Goal: Navigation & Orientation: Find specific page/section

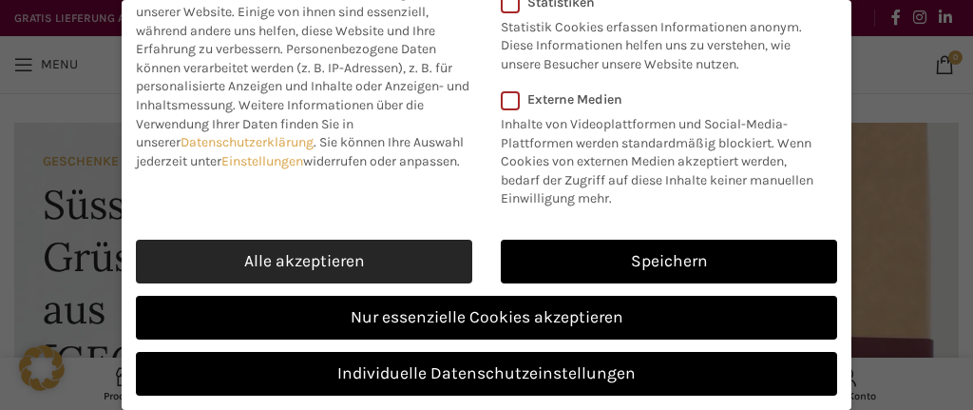
scroll to position [188, 0]
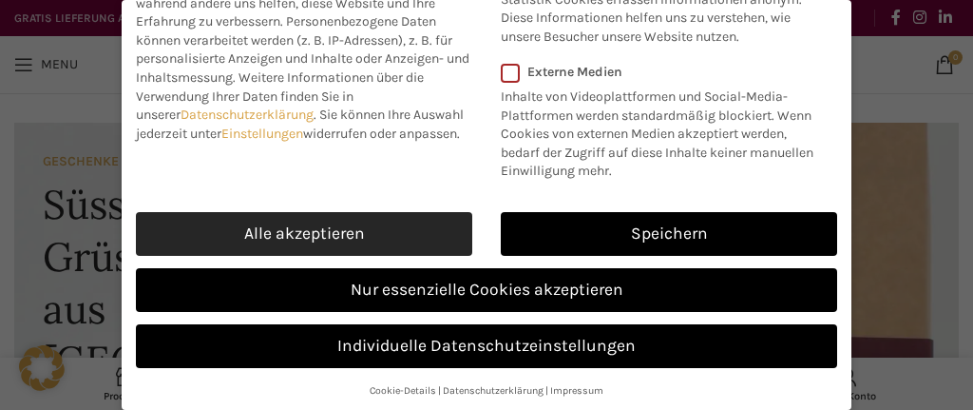
click at [348, 222] on link "Alle akzeptieren" at bounding box center [304, 234] width 336 height 44
checkbox input "true"
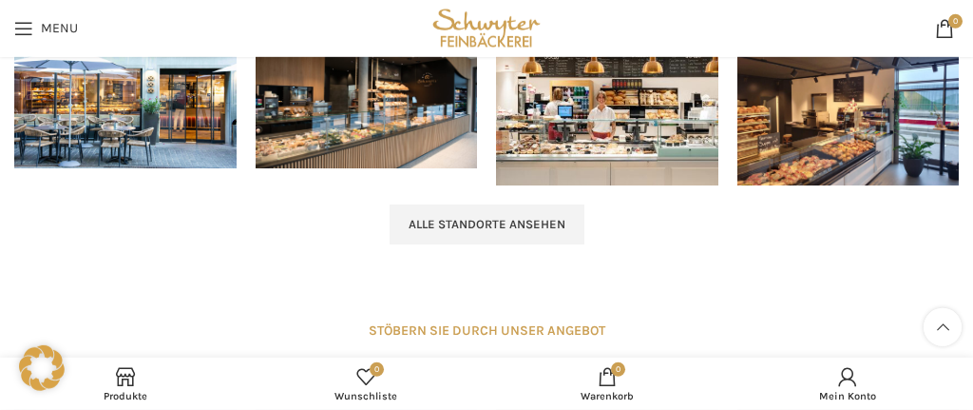
scroll to position [1907, 0]
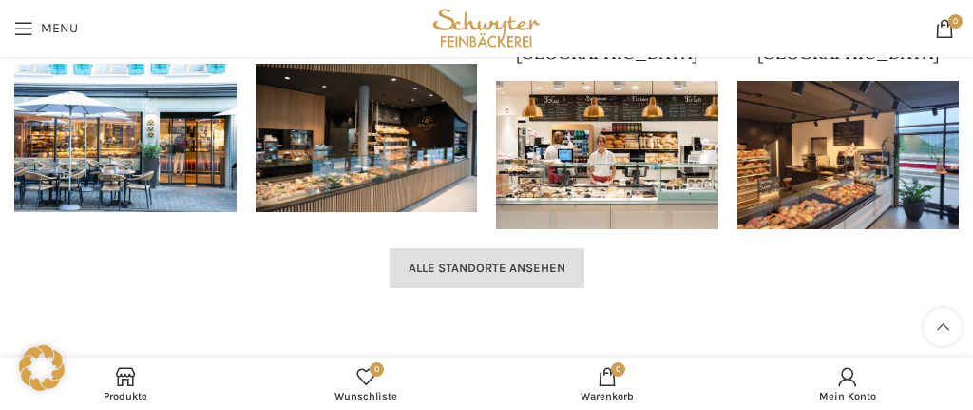
click at [460, 260] on span "Alle Standorte ansehen" at bounding box center [487, 267] width 157 height 15
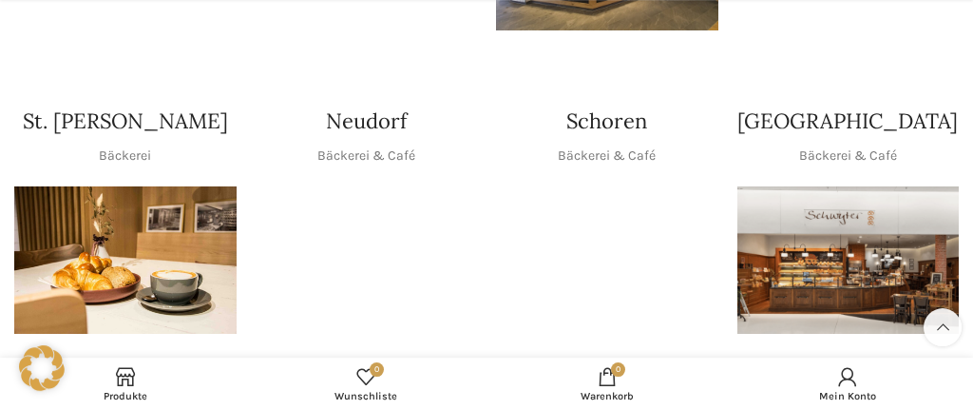
scroll to position [602, 0]
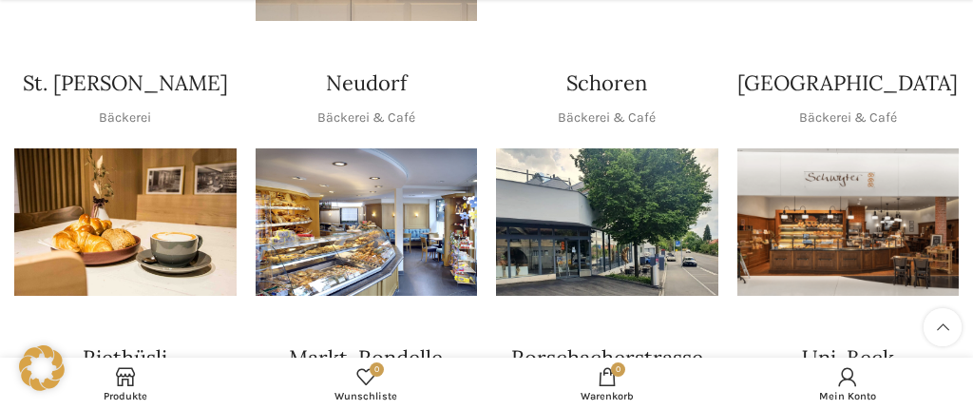
click at [562, 171] on img "1 / 1" at bounding box center [607, 222] width 222 height 148
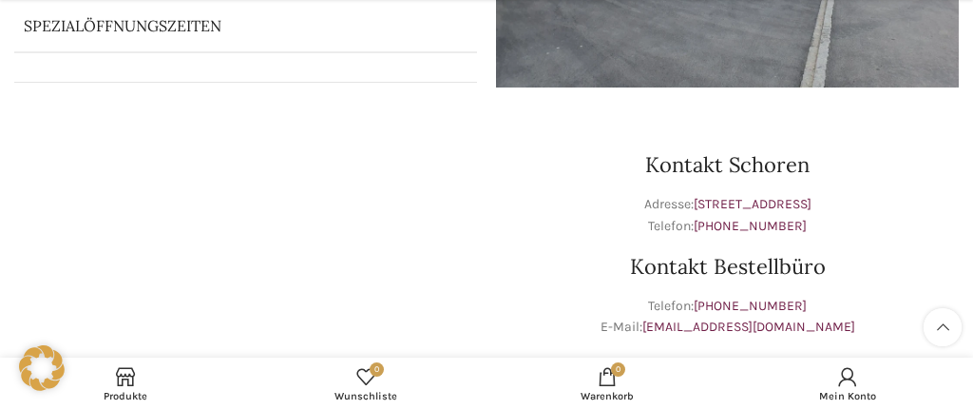
scroll to position [502, 0]
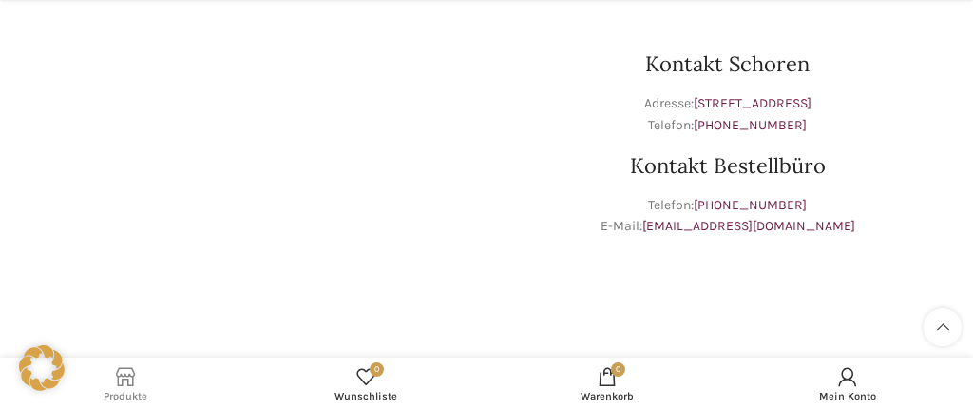
click at [142, 383] on link "Produkte" at bounding box center [125, 383] width 241 height 43
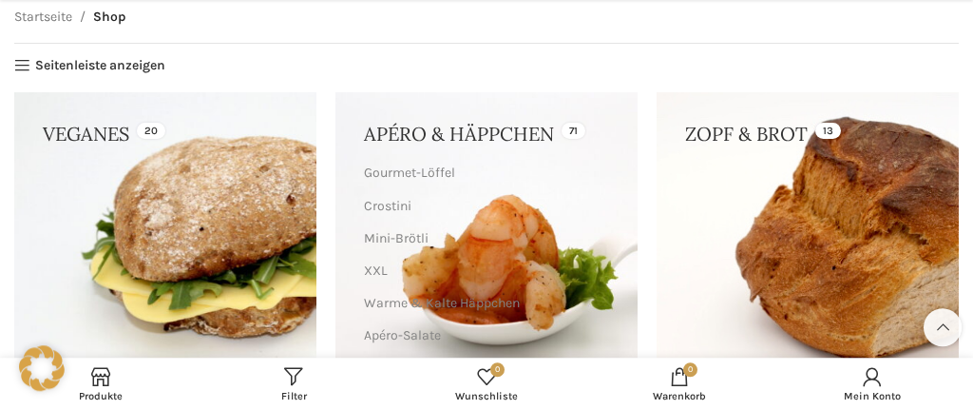
scroll to position [201, 0]
